Goal: Check status: Check status

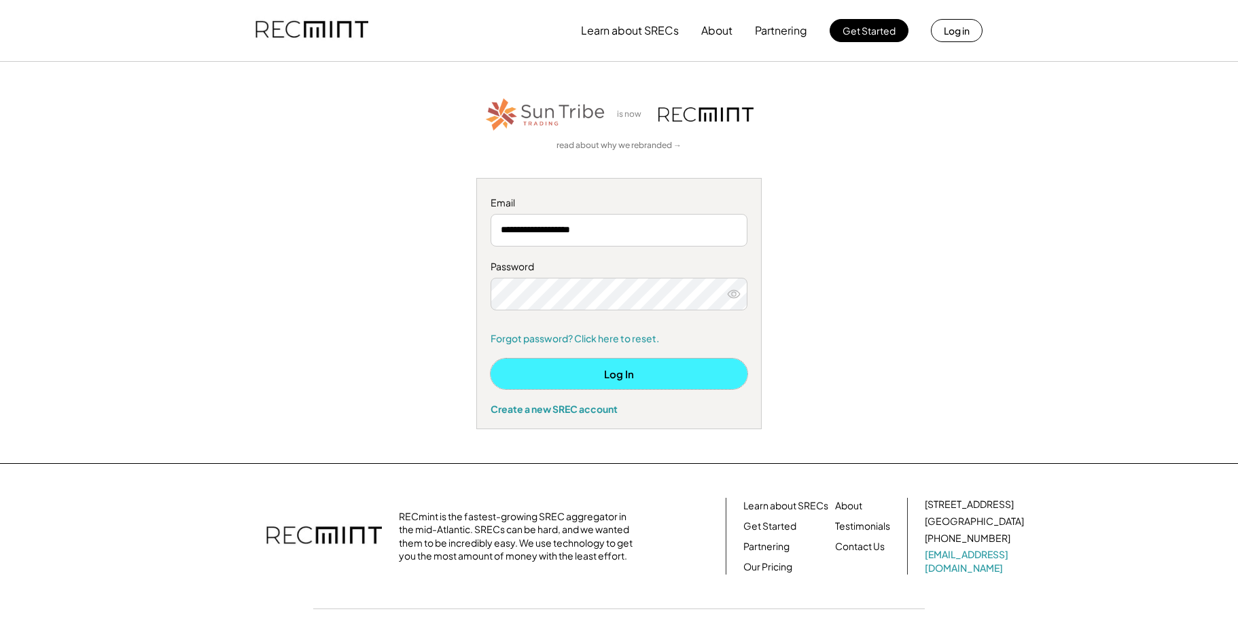
click at [603, 377] on button "Log In" at bounding box center [618, 374] width 257 height 31
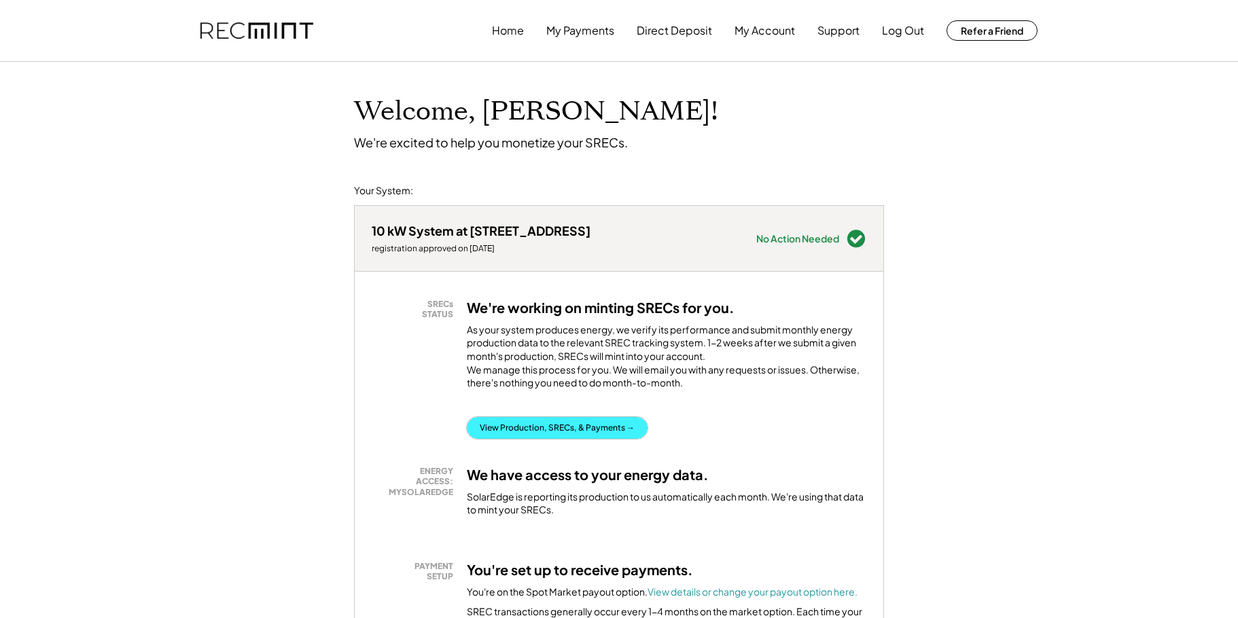
click at [512, 439] on button "View Production, SRECs, & Payments →" at bounding box center [557, 428] width 181 height 22
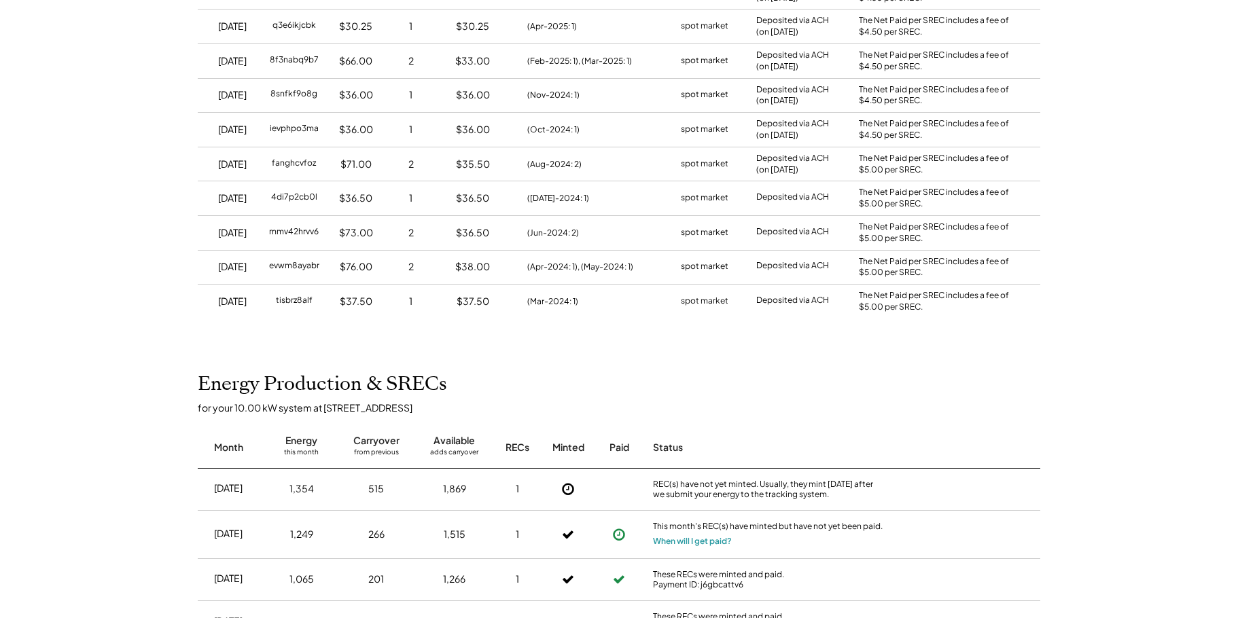
scroll to position [340, 0]
